Goal: Communication & Community: Answer question/provide support

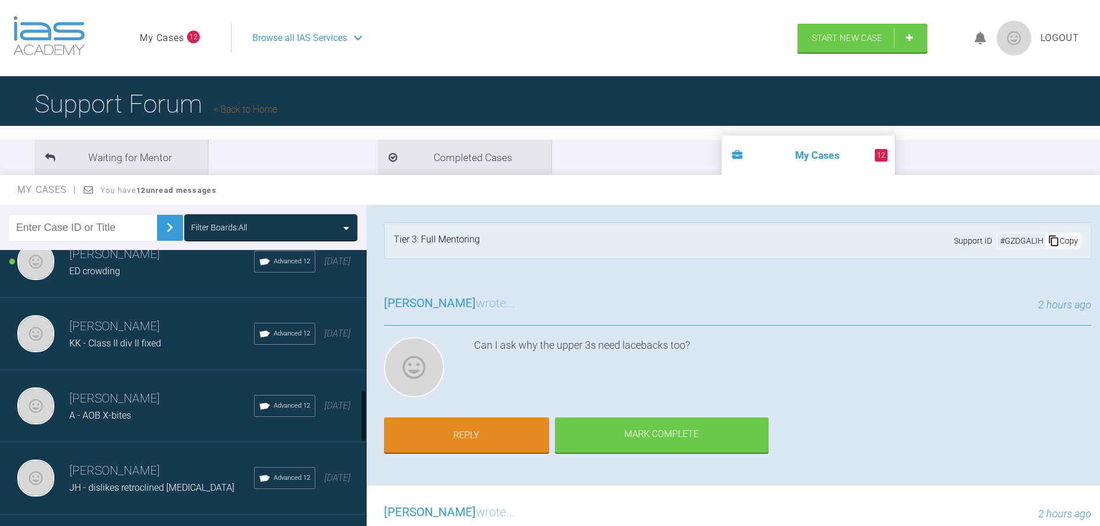
scroll to position [808, 0]
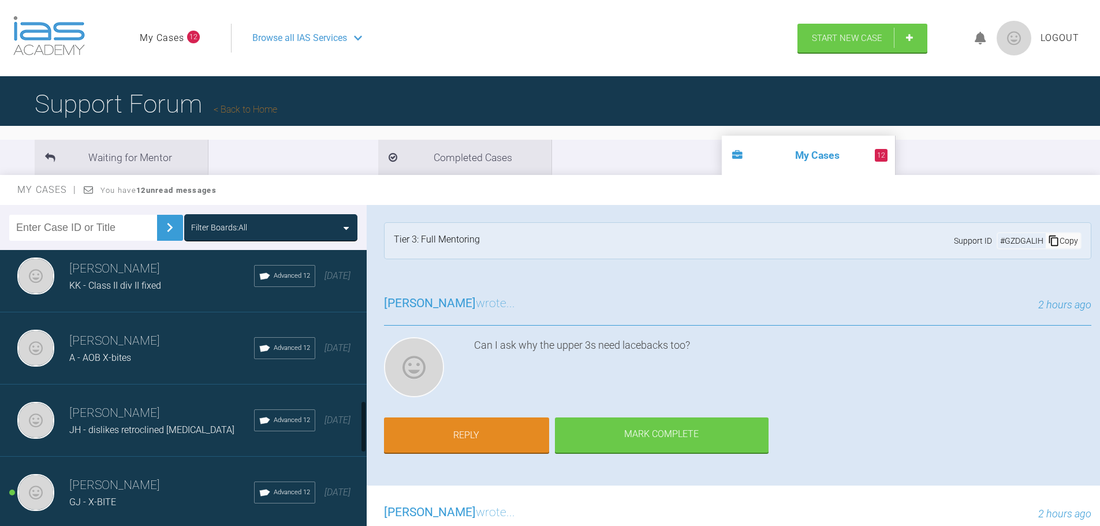
click at [170, 293] on div "KK - Class II div II fixed" at bounding box center [161, 285] width 185 height 15
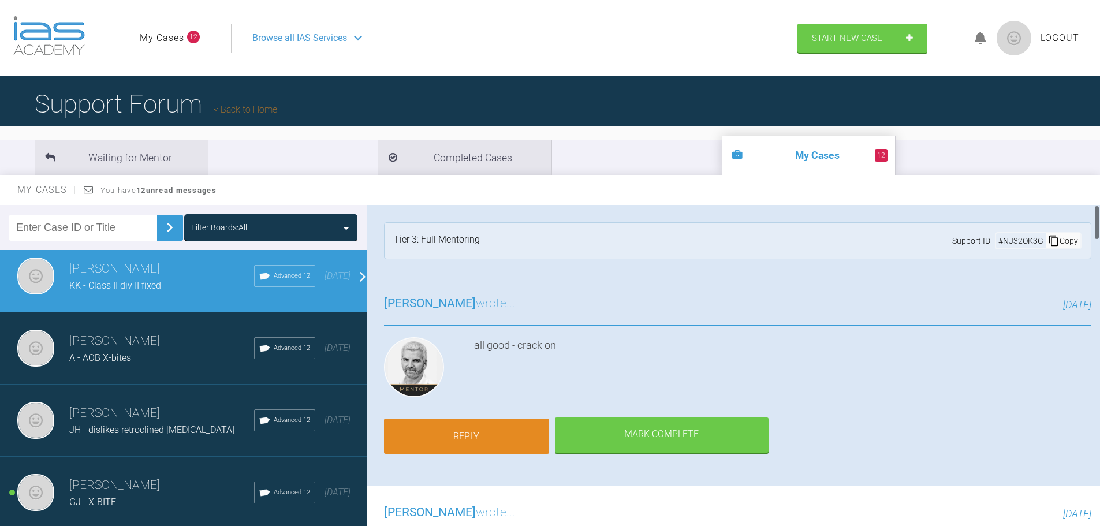
click at [459, 435] on link "Reply" at bounding box center [466, 437] width 165 height 36
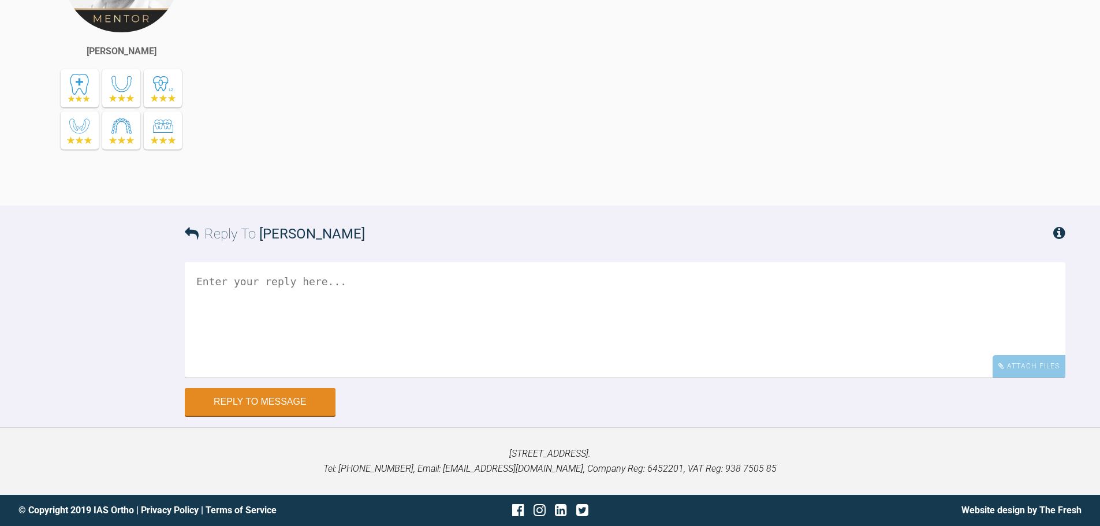
scroll to position [5036, 0]
click at [318, 406] on button "Reply to Message" at bounding box center [260, 403] width 151 height 28
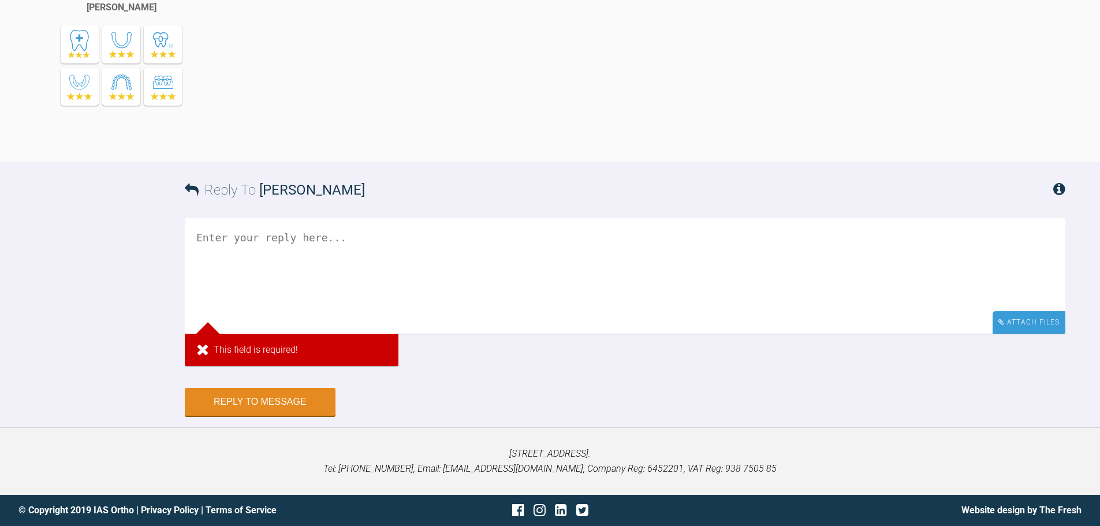
click at [1015, 334] on div "Attach Files" at bounding box center [1028, 322] width 73 height 23
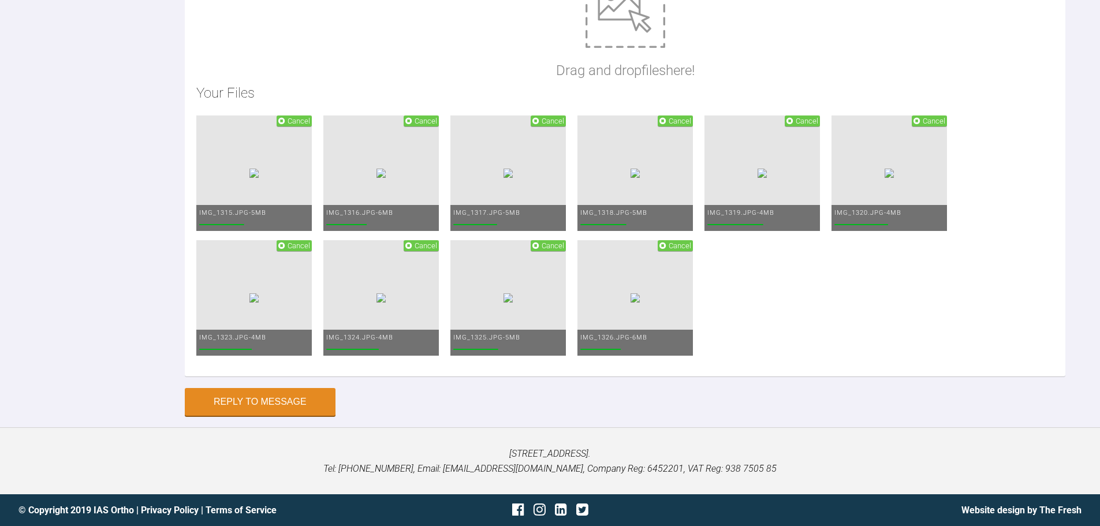
scroll to position [5461, 0]
click at [439, 126] on span "Cancel" at bounding box center [421, 120] width 35 height 11
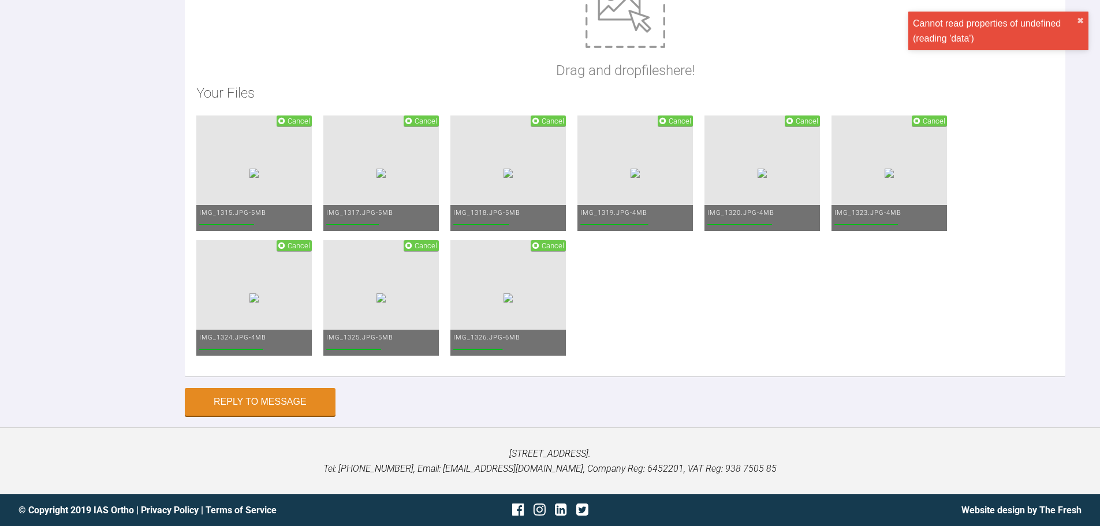
click at [312, 126] on span "Cancel" at bounding box center [294, 120] width 35 height 11
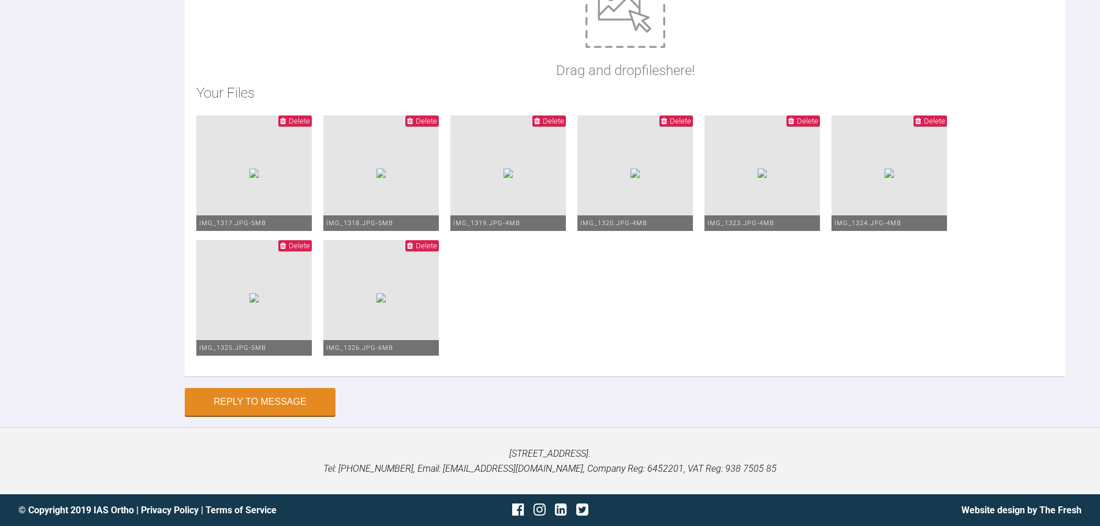
scroll to position [5230, 0]
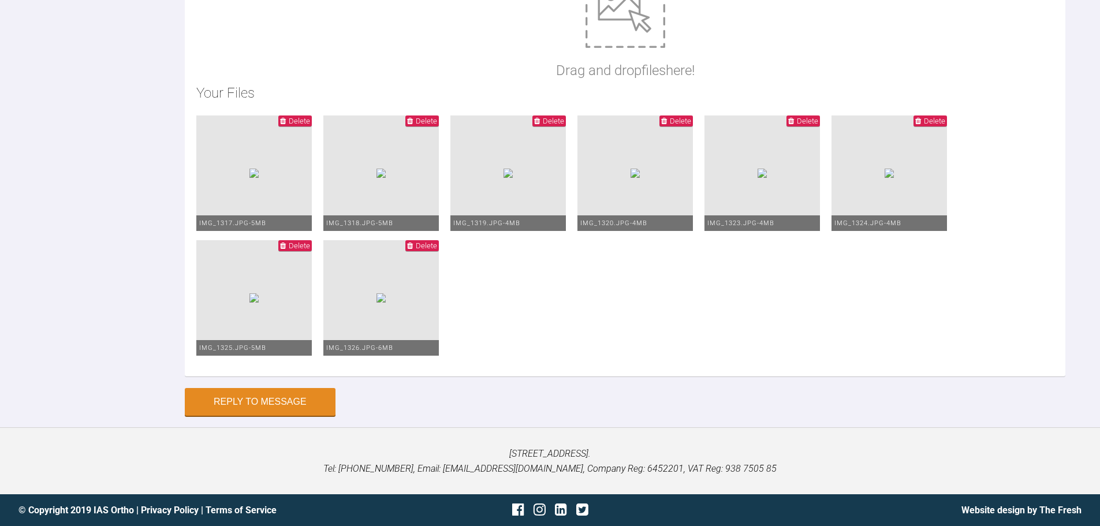
type textarea "h"
type textarea "P"
drag, startPoint x: 789, startPoint y: 88, endPoint x: 781, endPoint y: 89, distance: 8.7
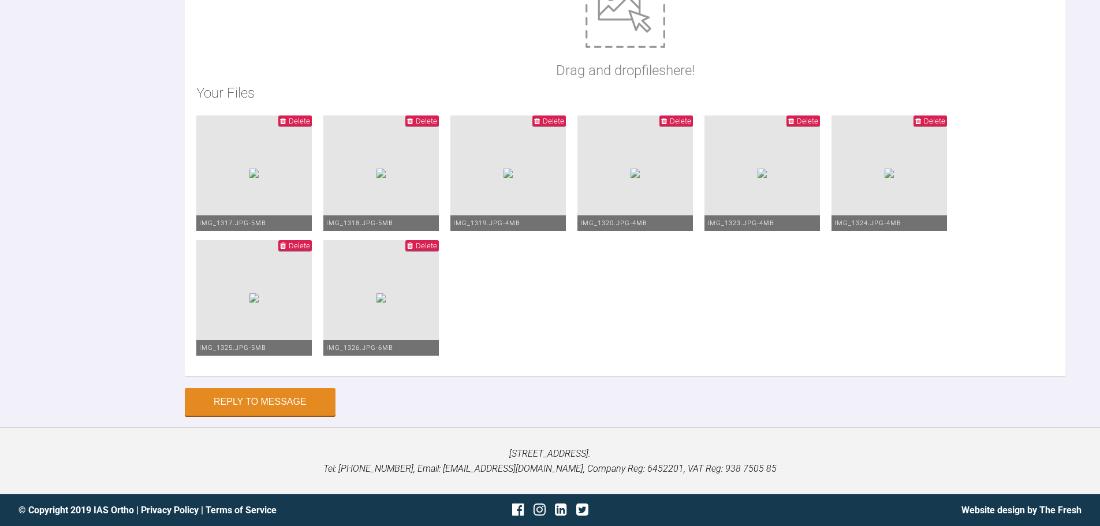
type textarea "[DATE], bonded up lowers inc tubes on 7s. Long ties all quadrants molars and pr…"
click at [315, 409] on button "Reply to Message" at bounding box center [260, 403] width 151 height 28
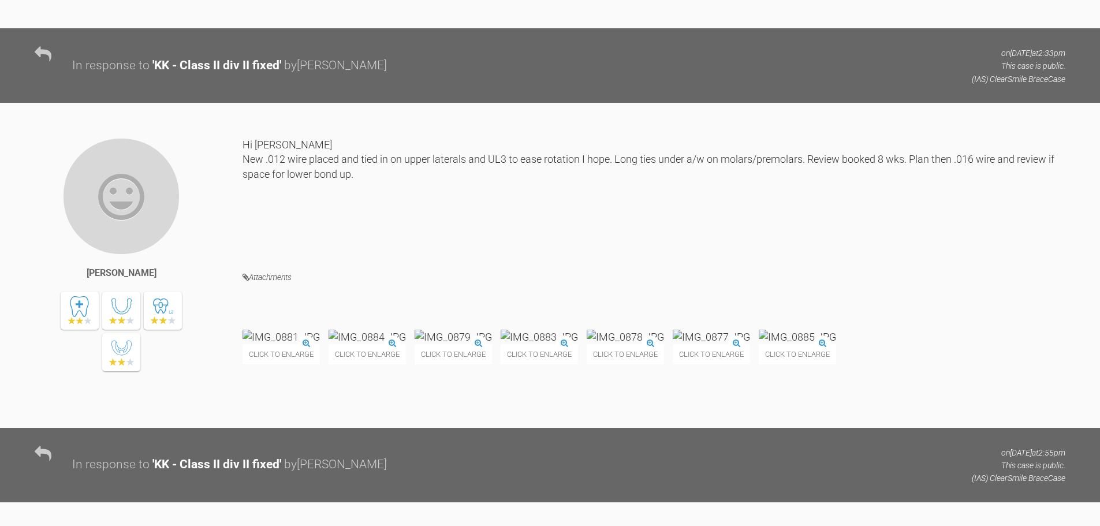
scroll to position [0, 0]
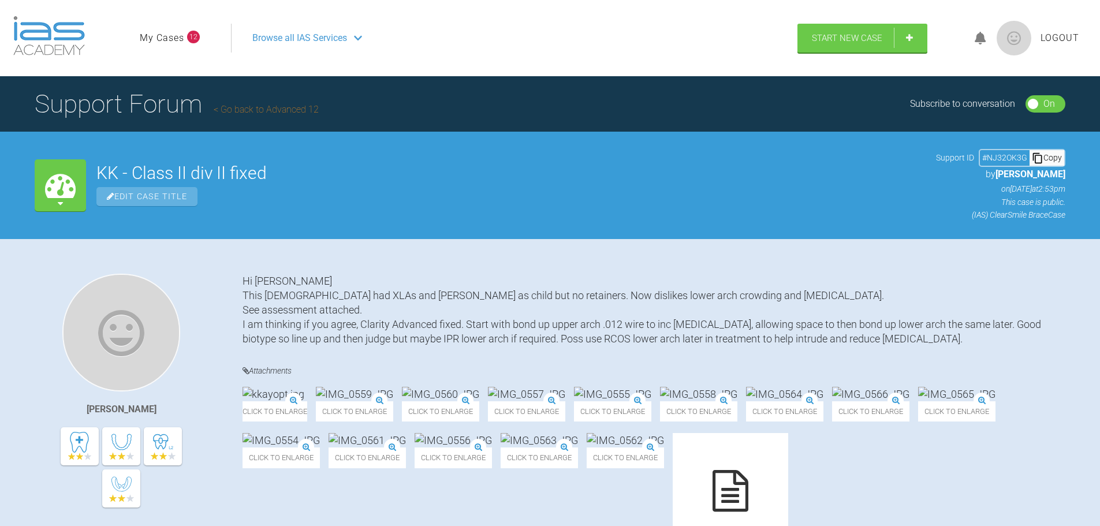
click at [175, 41] on link "My Cases" at bounding box center [162, 38] width 44 height 15
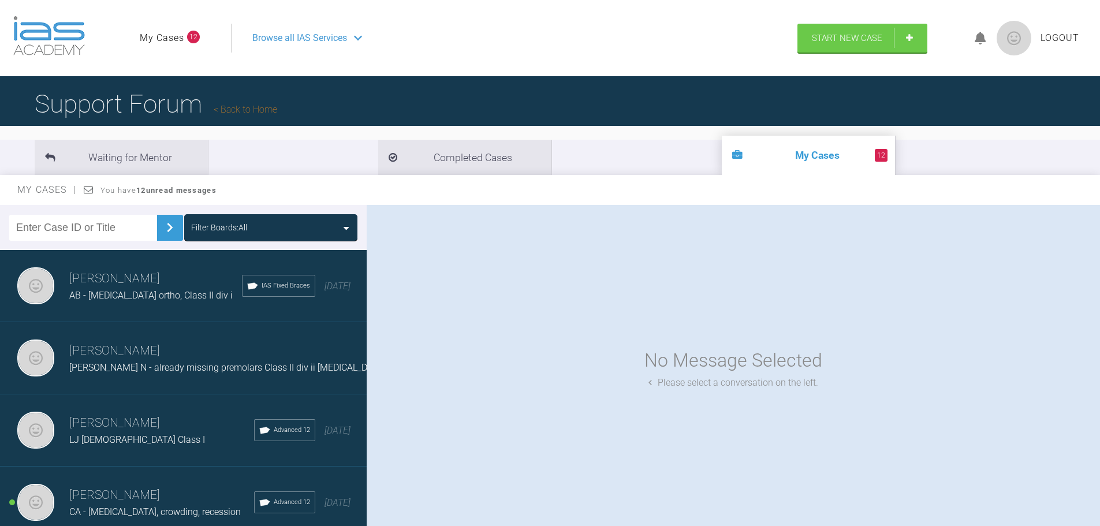
click at [178, 287] on h3 "[PERSON_NAME]" at bounding box center [155, 279] width 173 height 20
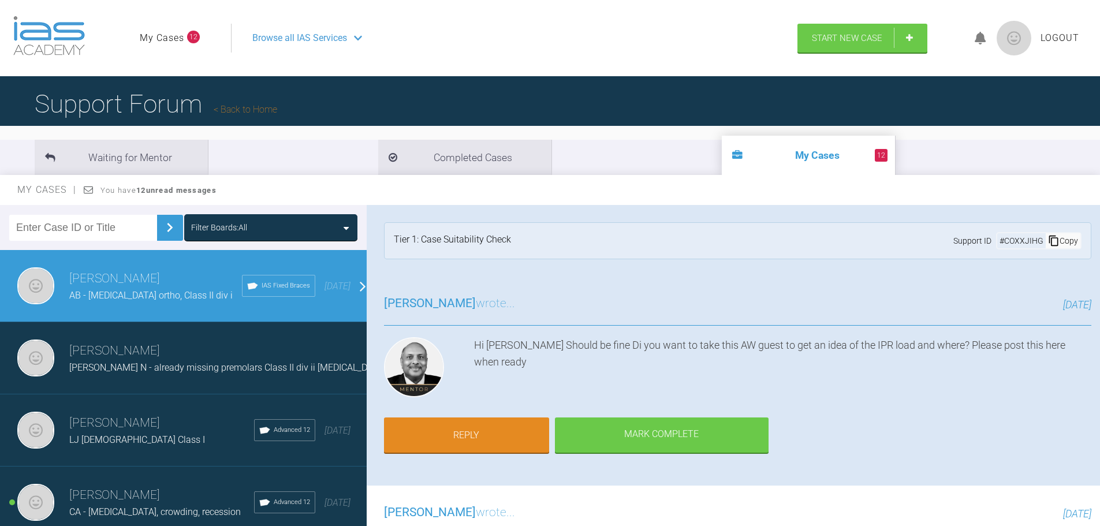
click at [286, 33] on span "Browse all IAS Services" at bounding box center [299, 38] width 95 height 15
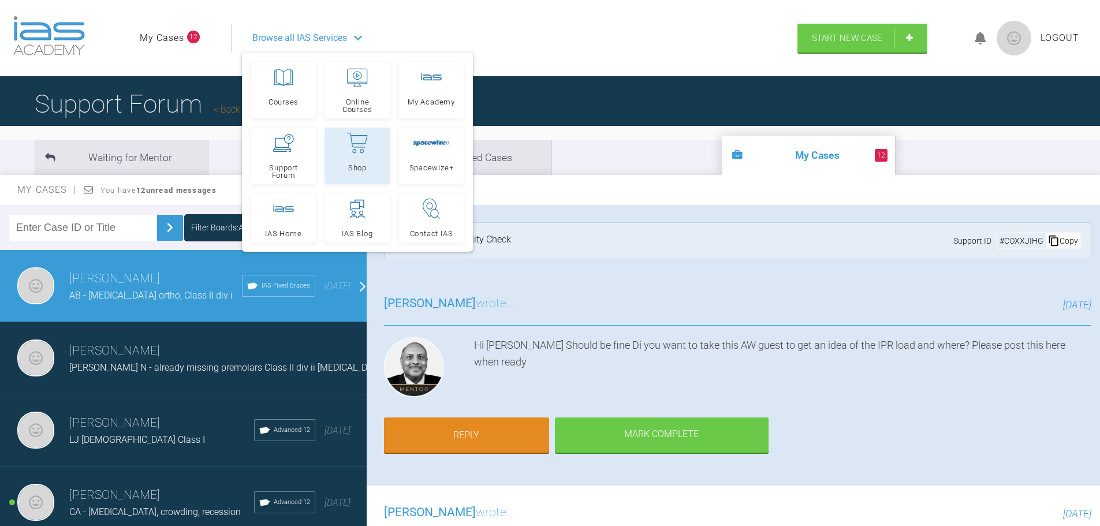
click at [342, 156] on link "Shop" at bounding box center [357, 156] width 65 height 57
